Goal: Find specific page/section: Find specific page/section

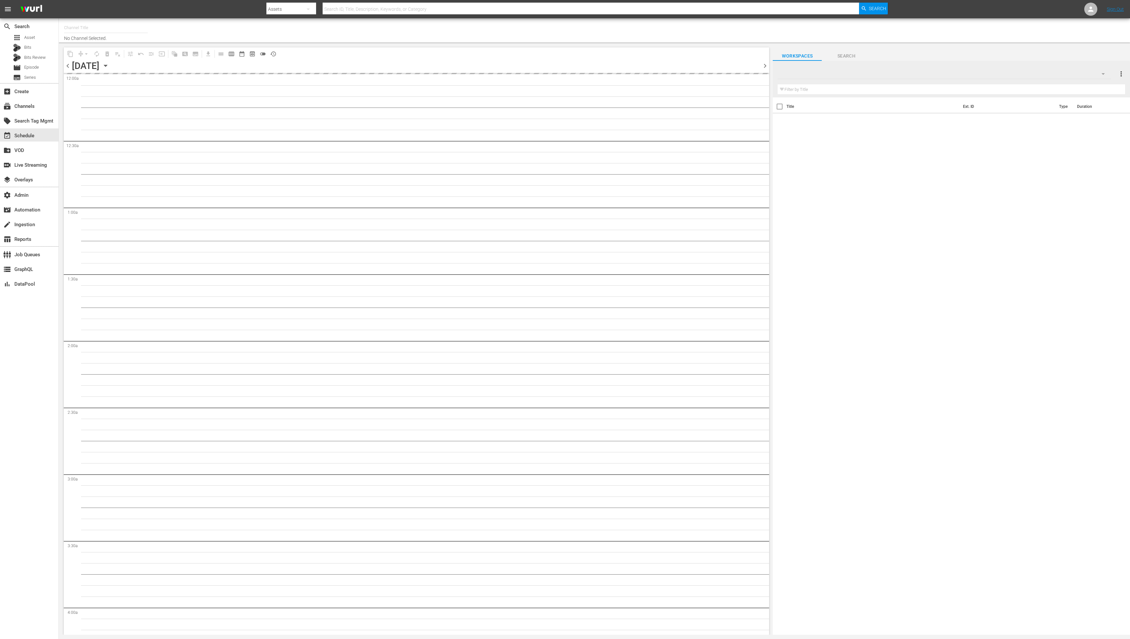
type input "Roku Cinevault Westerns (697)"
type input "Samsung Cinevault Westerns (690)"
